Goal: Task Accomplishment & Management: Use online tool/utility

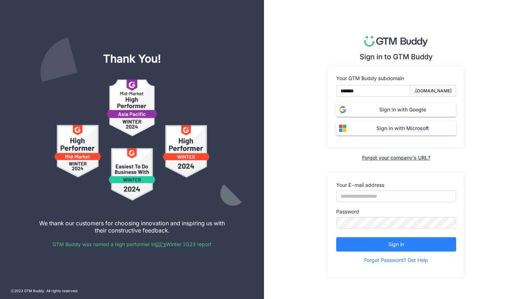
click at [375, 111] on span "Sign in with Google" at bounding box center [402, 110] width 107 height 8
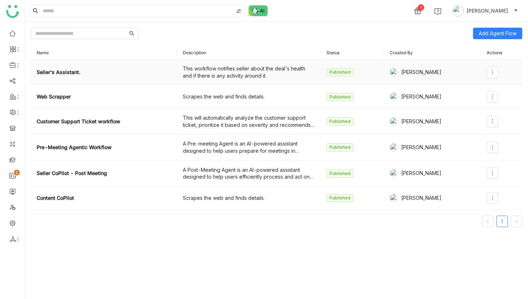
click at [209, 75] on div "This workflow notifies seller about the deal's health and if there is any activ…" at bounding box center [249, 72] width 132 height 14
click at [503, 33] on span "Add Agent Flow" at bounding box center [497, 33] width 38 height 8
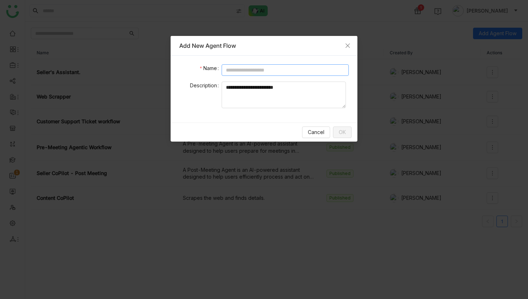
click at [298, 72] on input at bounding box center [284, 69] width 127 height 11
drag, startPoint x: 252, startPoint y: 69, endPoint x: 252, endPoint y: 61, distance: 7.9
click at [252, 61] on div "Name ******* Description" at bounding box center [263, 89] width 187 height 67
drag, startPoint x: 323, startPoint y: 69, endPoint x: 323, endPoint y: 63, distance: 6.1
click at [323, 63] on div "**********" at bounding box center [263, 89] width 187 height 67
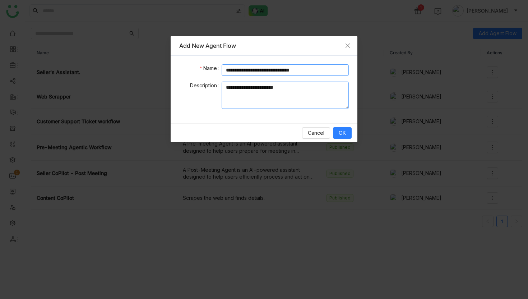
type input "**********"
click at [271, 97] on textarea at bounding box center [284, 94] width 127 height 27
type textarea "**********"
click at [342, 130] on span "OK" at bounding box center [341, 133] width 7 height 8
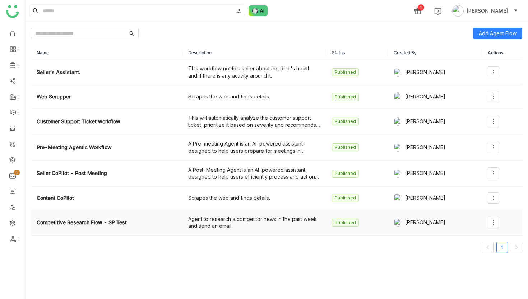
click at [293, 220] on div "Agent to research a competitor news in the past week and send an email." at bounding box center [254, 222] width 132 height 14
click at [112, 225] on strong "Competitive Research Flow - SP Test" at bounding box center [82, 222] width 90 height 8
click at [494, 222] on icon at bounding box center [493, 222] width 6 height 6
click at [476, 151] on li "Edit" at bounding box center [478, 153] width 43 height 14
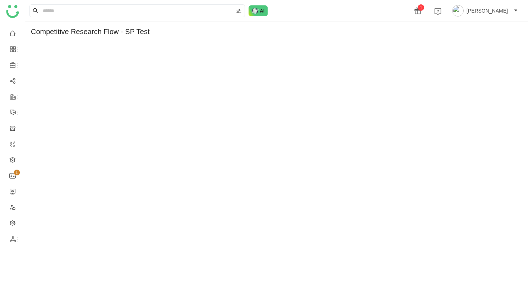
click at [75, 33] on div "Competitive Research Flow - SP Test" at bounding box center [90, 32] width 119 height 8
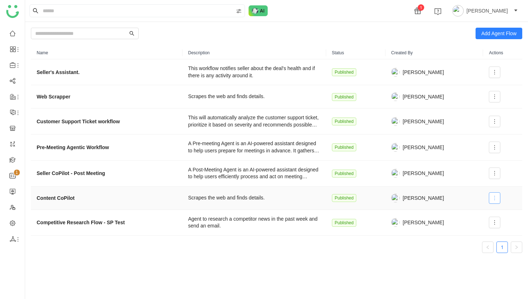
click at [492, 197] on icon at bounding box center [494, 198] width 6 height 6
click at [474, 214] on span "Edit" at bounding box center [468, 213] width 14 height 8
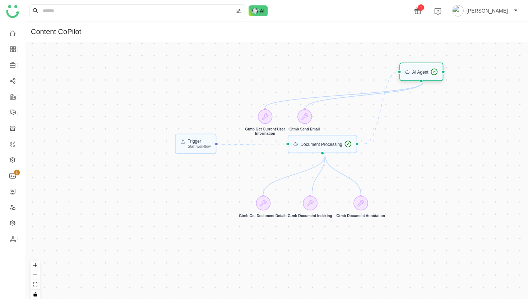
drag, startPoint x: 289, startPoint y: 55, endPoint x: 423, endPoint y: 69, distance: 135.0
click at [423, 69] on div "AI Agent" at bounding box center [421, 71] width 33 height 7
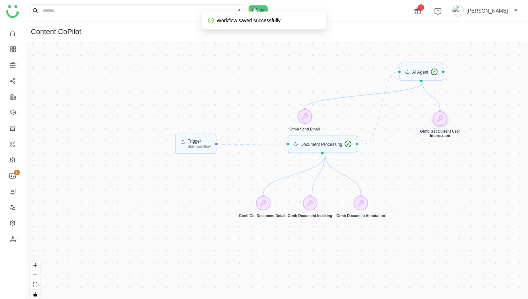
drag, startPoint x: 265, startPoint y: 116, endPoint x: 440, endPoint y: 125, distance: 175.0
click at [440, 122] on icon at bounding box center [440, 119] width 6 height 6
drag, startPoint x: 302, startPoint y: 115, endPoint x: 406, endPoint y: 142, distance: 107.1
click at [406, 142] on icon at bounding box center [408, 142] width 7 height 7
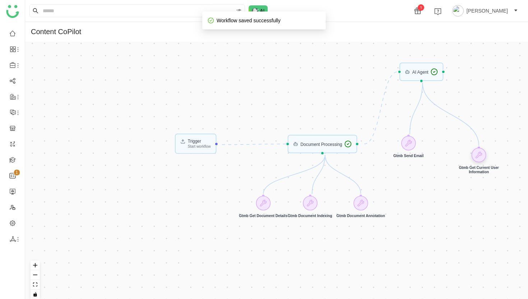
drag, startPoint x: 436, startPoint y: 126, endPoint x: 475, endPoint y: 156, distance: 48.9
click at [475, 156] on icon at bounding box center [478, 154] width 7 height 7
drag, startPoint x: 421, startPoint y: 73, endPoint x: 450, endPoint y: 127, distance: 61.3
click at [450, 127] on div "AI Agent" at bounding box center [451, 126] width 16 height 4
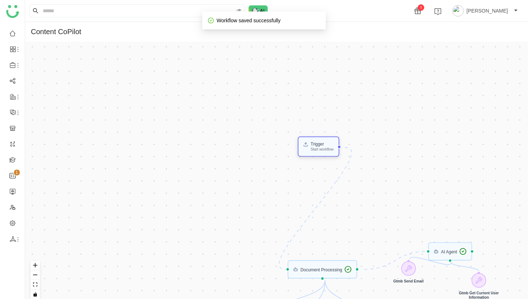
drag, startPoint x: 195, startPoint y: 146, endPoint x: 318, endPoint y: 150, distance: 123.2
click at [318, 150] on div "Start workflow" at bounding box center [321, 149] width 23 height 4
drag, startPoint x: 286, startPoint y: 269, endPoint x: 323, endPoint y: 261, distance: 37.7
click at [323, 261] on div "Document Processing" at bounding box center [322, 269] width 70 height 18
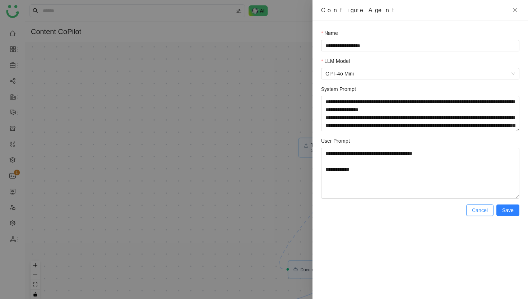
click at [477, 207] on span "Cancel" at bounding box center [480, 210] width 16 height 8
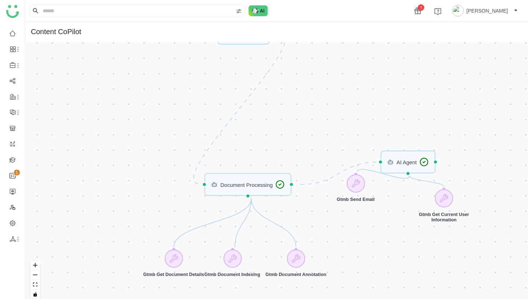
drag, startPoint x: 232, startPoint y: 214, endPoint x: 180, endPoint y: 103, distance: 123.2
click at [179, 103] on div "Trigger Start workflow Document Processing AI Agent Gtmb Get Document Details G…" at bounding box center [276, 173] width 502 height 263
click at [407, 165] on div "AI Agent" at bounding box center [408, 160] width 42 height 9
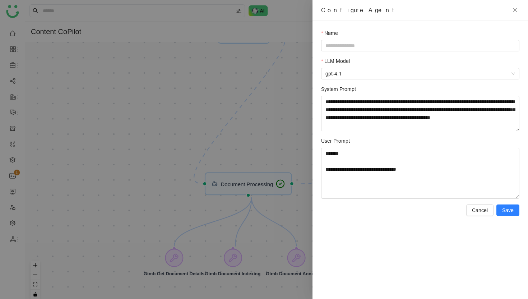
click at [279, 139] on div at bounding box center [264, 149] width 528 height 299
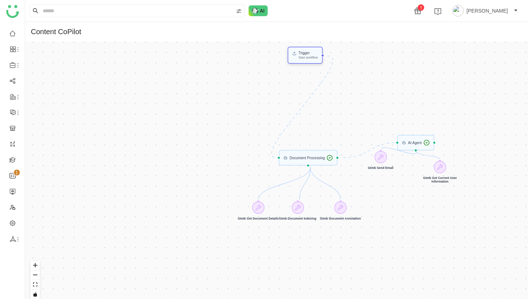
click at [308, 59] on div "Start workflow" at bounding box center [307, 57] width 19 height 3
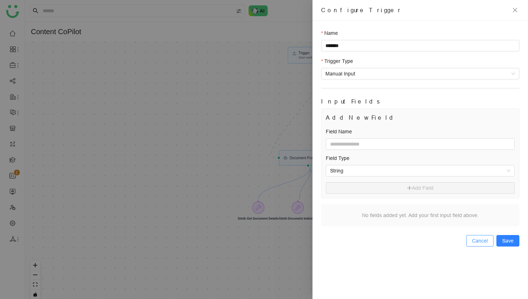
click at [475, 238] on span "Cancel" at bounding box center [480, 241] width 16 height 8
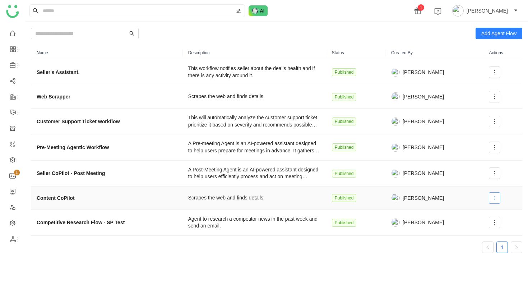
click at [494, 196] on icon at bounding box center [494, 198] width 6 height 6
click at [475, 227] on span "Execute" at bounding box center [472, 226] width 23 height 8
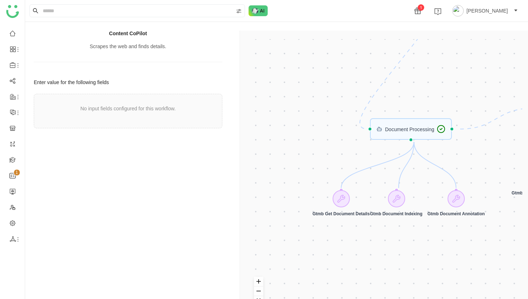
click at [146, 112] on div "No input fields configured for this workflow." at bounding box center [128, 111] width 188 height 34
click at [94, 84] on h3 "Enter value for the following fields" at bounding box center [128, 82] width 188 height 6
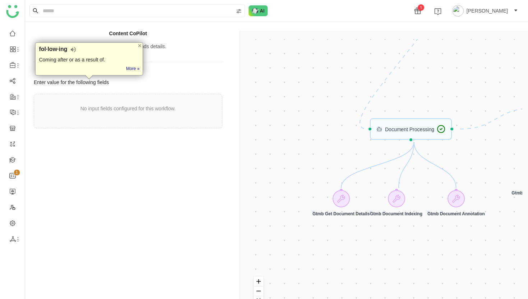
click at [133, 113] on div "No input fields configured for this workflow." at bounding box center [128, 111] width 188 height 34
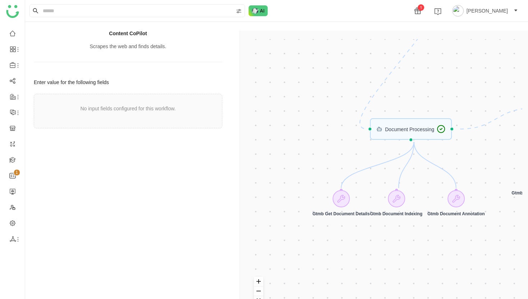
click at [133, 113] on div "No input fields configured for this workflow." at bounding box center [128, 111] width 188 height 34
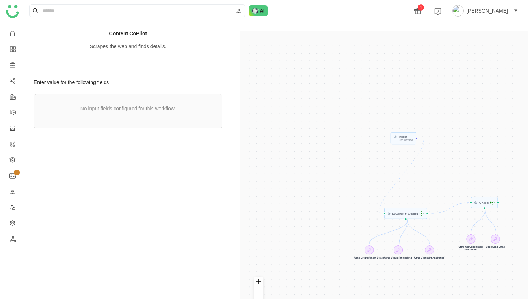
drag, startPoint x: 439, startPoint y: 68, endPoint x: 435, endPoint y: 172, distance: 103.5
click at [435, 172] on div "Trigger Start workflow AI Agent Document Processing Gtmb Get Current User Infor…" at bounding box center [385, 179] width 274 height 281
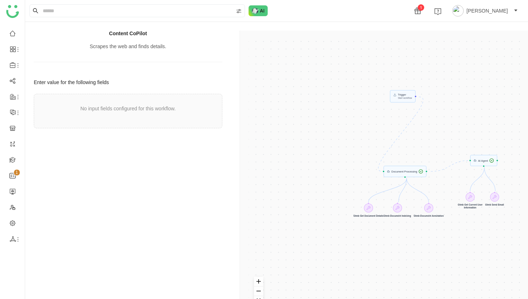
drag, startPoint x: 342, startPoint y: 160, endPoint x: 341, endPoint y: 116, distance: 43.8
click at [341, 116] on div "Trigger Start workflow AI Agent Document Processing Gtmb Get Current User Infor…" at bounding box center [385, 179] width 274 height 281
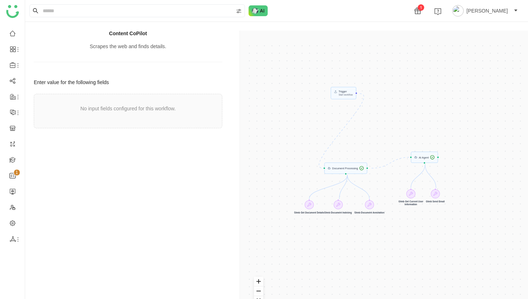
drag, startPoint x: 403, startPoint y: 97, endPoint x: 336, endPoint y: 99, distance: 66.8
click at [336, 99] on div "Trigger Start workflow AI Agent Document Processing Gtmb Get Current User Infor…" at bounding box center [385, 179] width 274 height 281
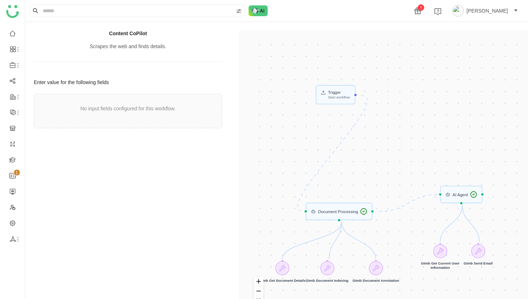
click at [336, 99] on div "Trigger Start workflow AI Agent Document Processing Gtmb Get Current User Infor…" at bounding box center [385, 179] width 274 height 281
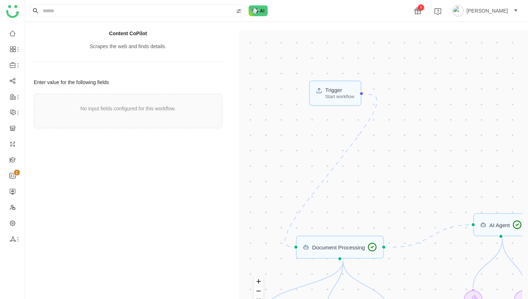
click at [336, 99] on div "Trigger Start workflow AI Agent Document Processing Gtmb Get Current User Infor…" at bounding box center [385, 179] width 274 height 281
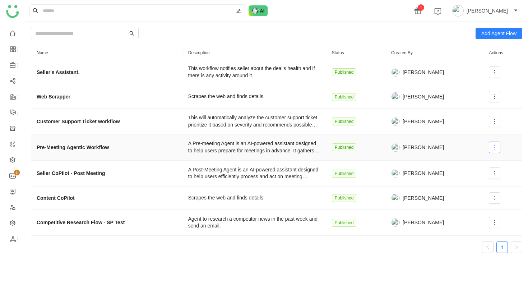
click at [494, 145] on icon at bounding box center [494, 147] width 6 height 6
click at [468, 162] on span "Edit" at bounding box center [468, 162] width 14 height 8
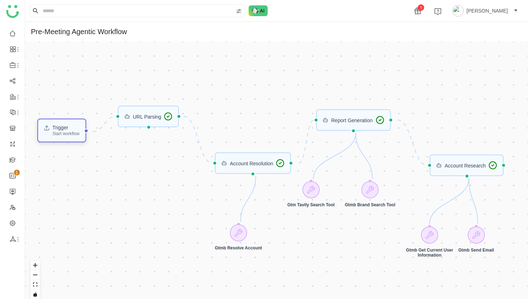
click at [62, 133] on div "Start workflow" at bounding box center [65, 133] width 27 height 4
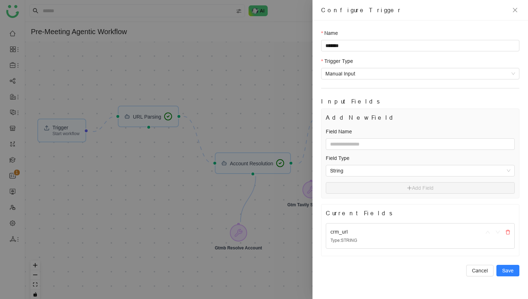
click at [368, 235] on div "crm_url" at bounding box center [402, 232] width 144 height 8
click at [393, 145] on input "text" at bounding box center [420, 143] width 189 height 11
click at [381, 172] on span "String" at bounding box center [420, 170] width 180 height 11
click at [318, 135] on div "Name ******* Trigger Type Manual Input Input Fields Add New Field Field Name Fi…" at bounding box center [419, 159] width 215 height 278
click at [514, 8] on icon "close" at bounding box center [515, 10] width 6 height 6
